Goal: Navigation & Orientation: Find specific page/section

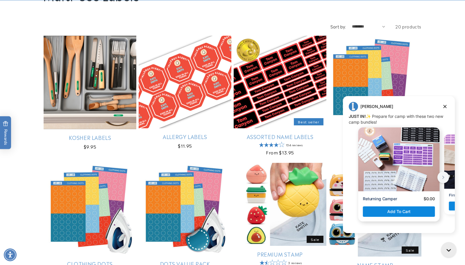
scroll to position [86, 0]
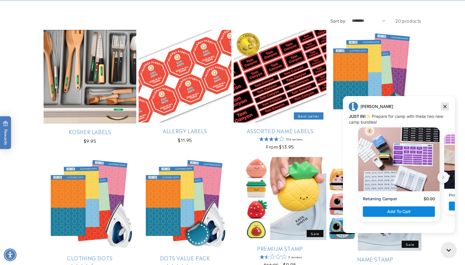
drag, startPoint x: 444, startPoint y: 104, endPoint x: 760, endPoint y: 205, distance: 331.1
click at [444, 104] on icon "Dismiss campaign" at bounding box center [445, 106] width 6 height 7
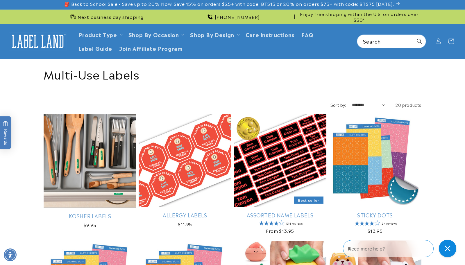
scroll to position [0, 0]
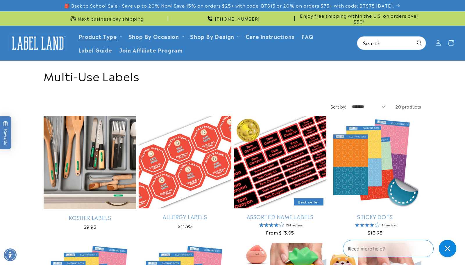
drag, startPoint x: 463, startPoint y: 253, endPoint x: 109, endPoint y: 10, distance: 429.6
click at [447, 252] on div "Close gorgias live chat" at bounding box center [447, 248] width 13 height 13
